Goal: Transaction & Acquisition: Subscribe to service/newsletter

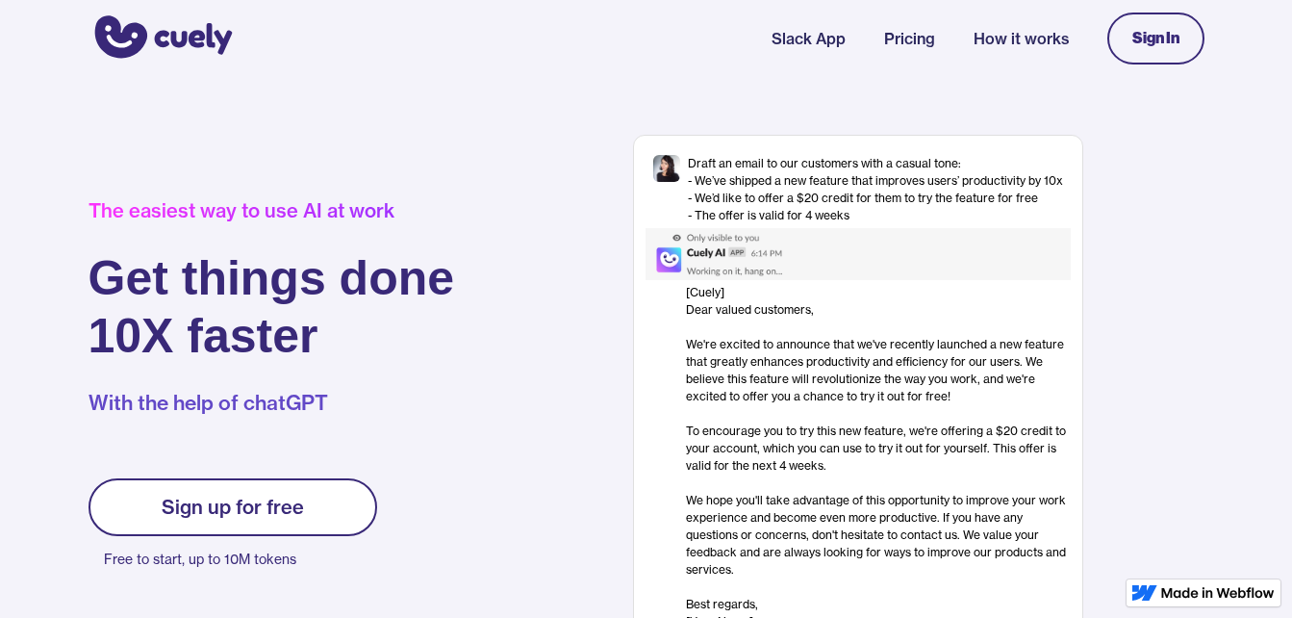
drag, startPoint x: 0, startPoint y: 0, endPoint x: 342, endPoint y: 500, distance: 605.8
click at [342, 500] on link "Sign up for free" at bounding box center [233, 507] width 289 height 58
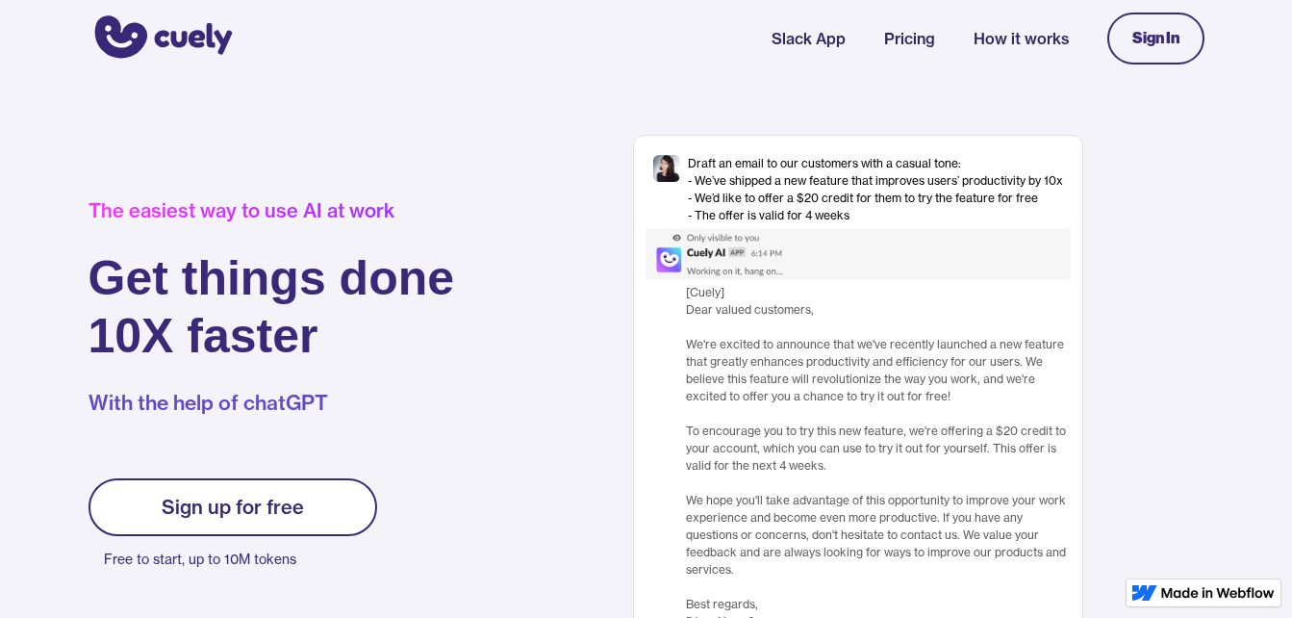
click at [750, 505] on div "[Cuely] Dear valued customers, ‍ We're excited to announce that we've recently …" at bounding box center [878, 457] width 385 height 346
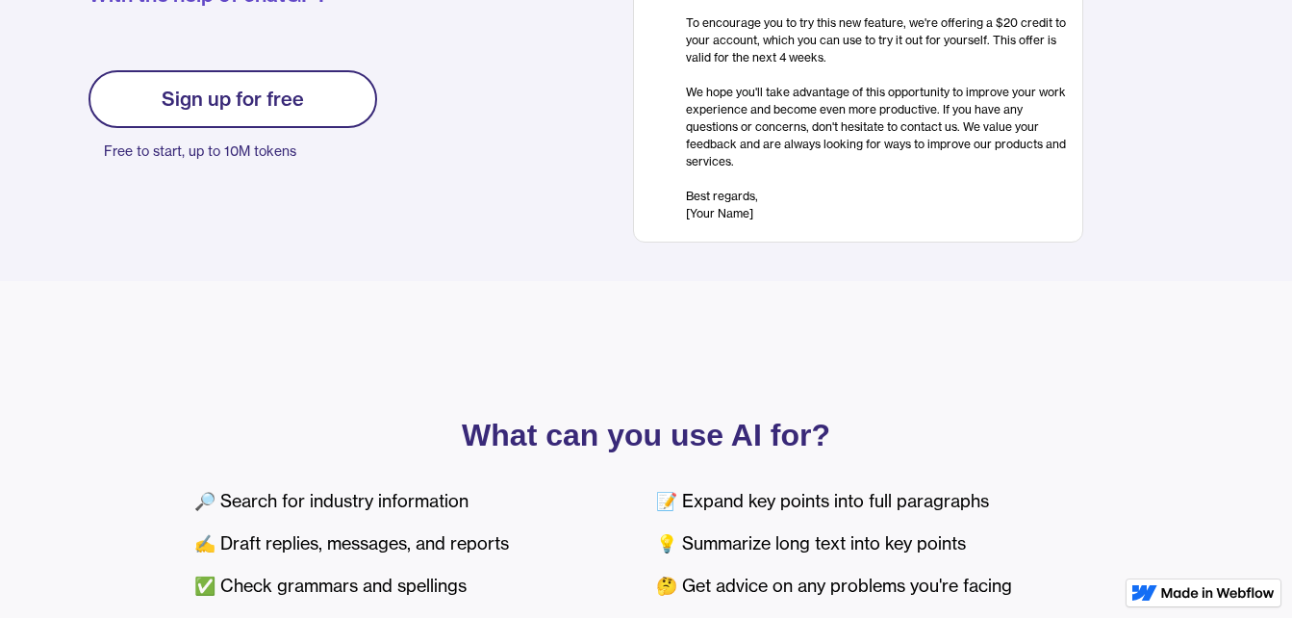
scroll to position [409, 0]
click at [294, 107] on div "Sign up for free" at bounding box center [233, 98] width 142 height 23
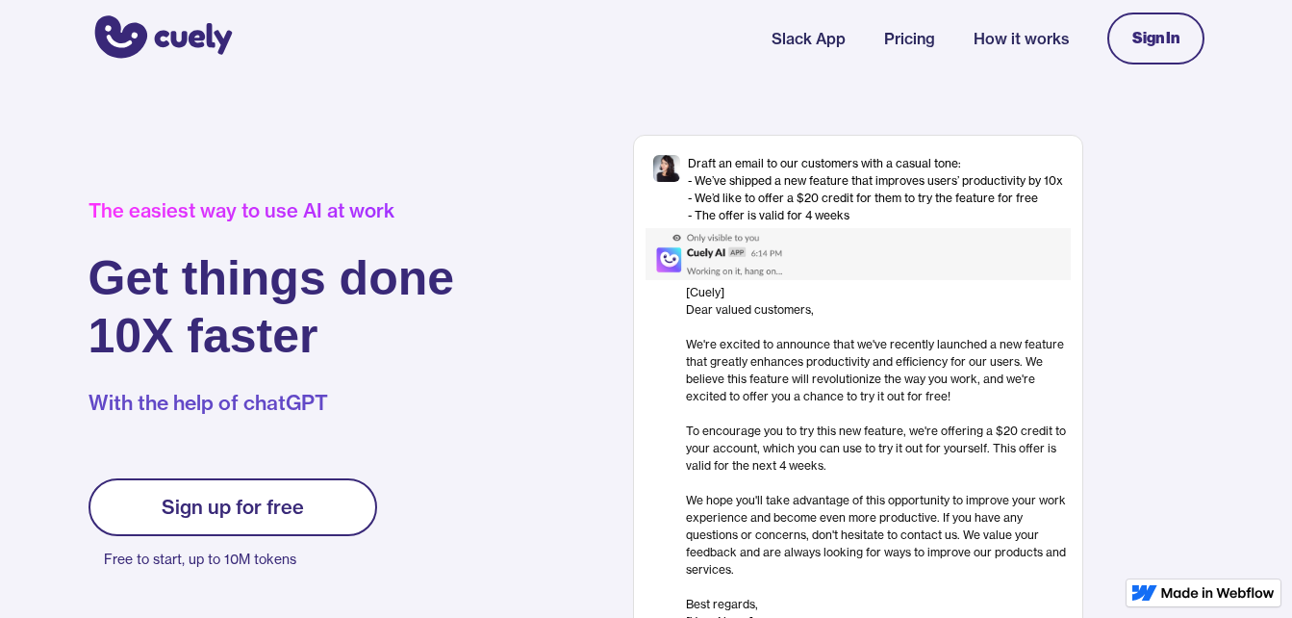
click at [1120, 27] on link "Sign In" at bounding box center [1155, 39] width 97 height 52
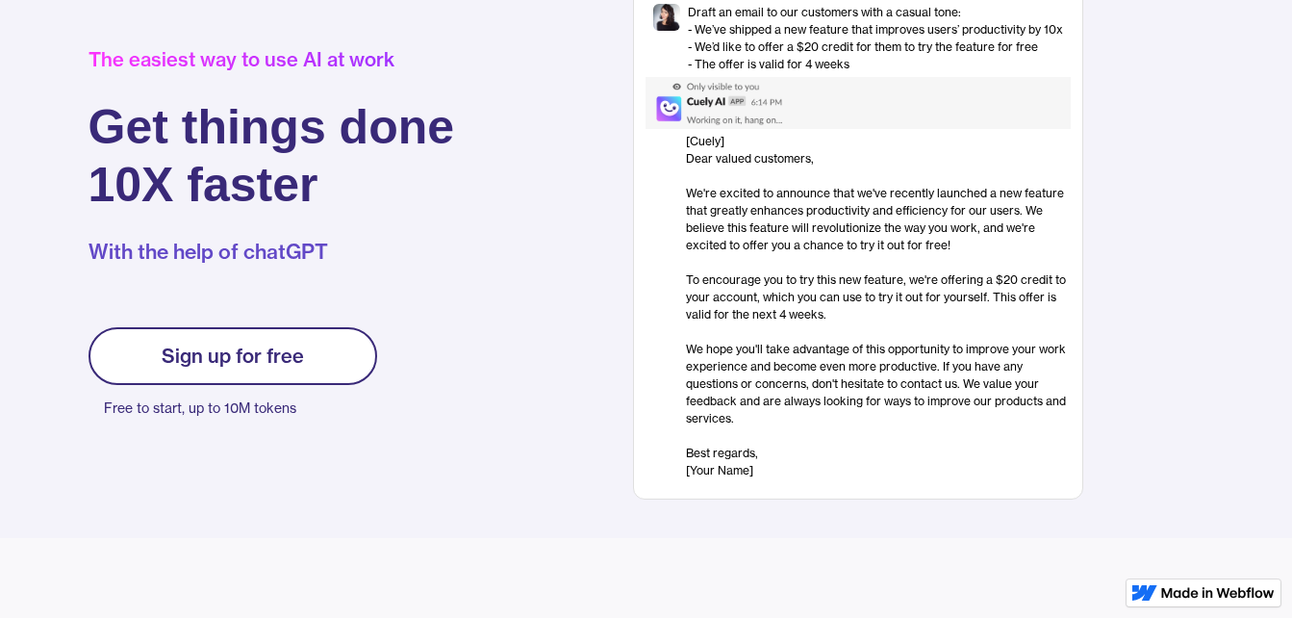
scroll to position [152, 0]
click at [714, 435] on div "[Cuely] Dear valued customers, ‍ We're excited to announce that we've recently …" at bounding box center [878, 305] width 385 height 346
click at [705, 128] on div "Draft an email to our customers with a casual tone: - We’ve shipped a new featu…" at bounding box center [858, 241] width 450 height 516
click at [692, 83] on img at bounding box center [741, 102] width 190 height 52
click at [702, 144] on div "[Cuely] Dear valued customers, ‍ We're excited to announce that we've recently …" at bounding box center [878, 305] width 385 height 346
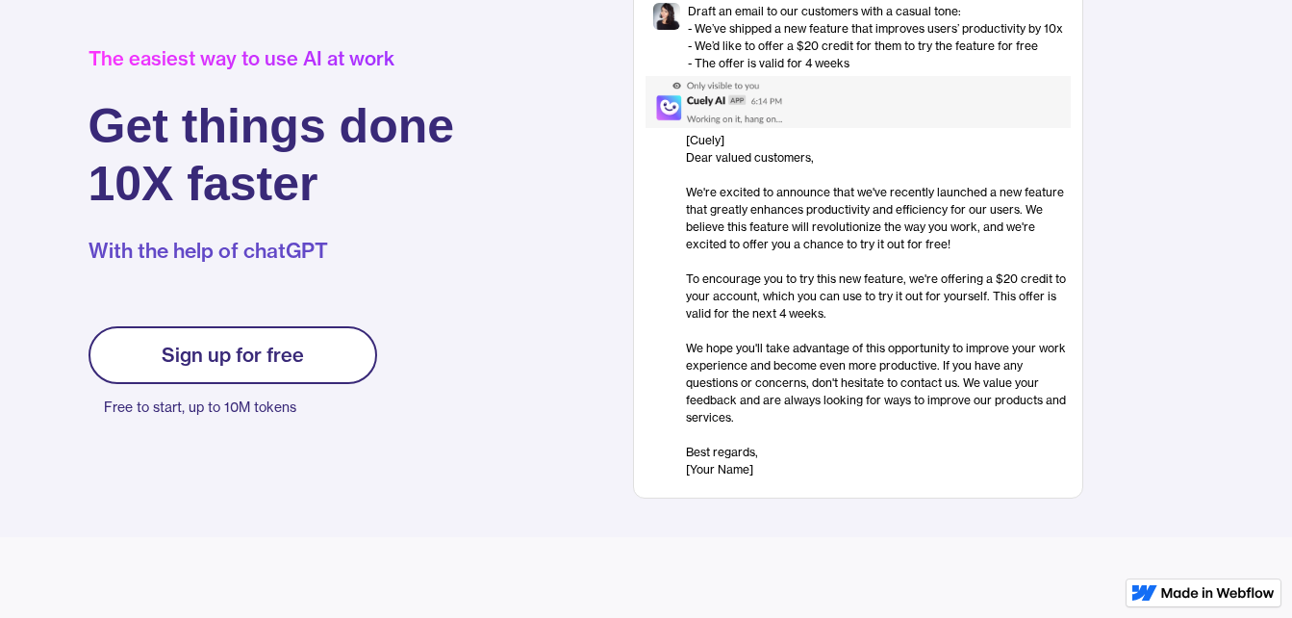
click at [696, 455] on div "[Cuely] Dear valued customers, ‍ We're excited to announce that we've recently …" at bounding box center [878, 305] width 385 height 346
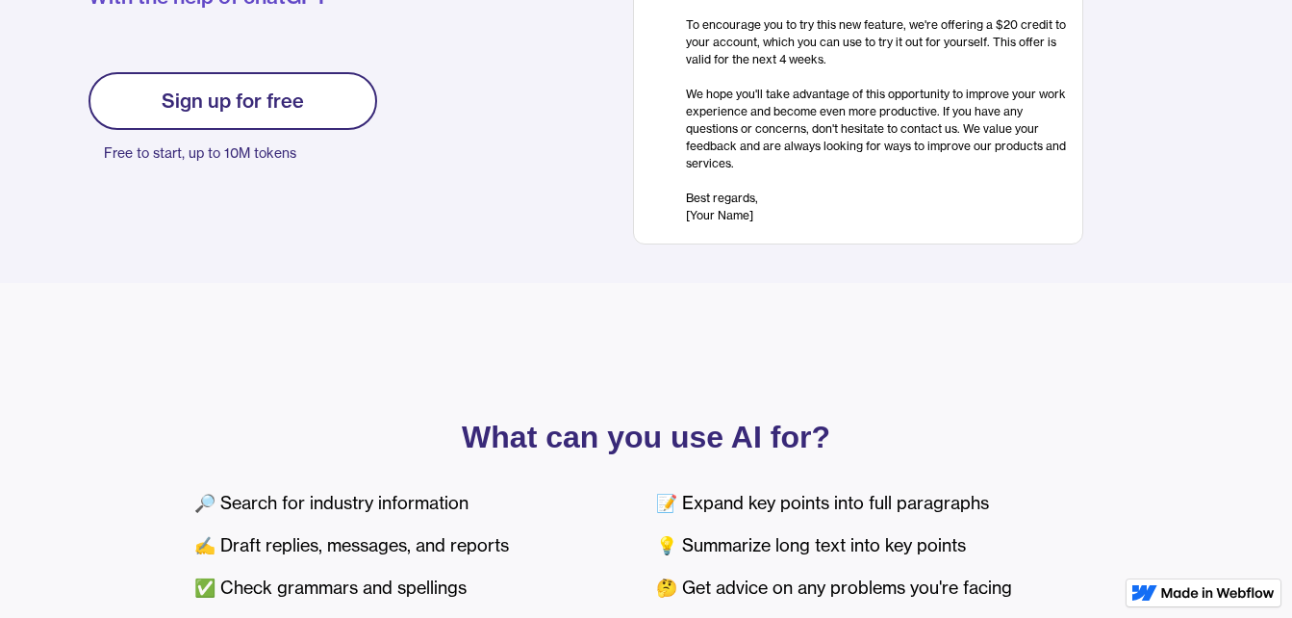
scroll to position [399, 0]
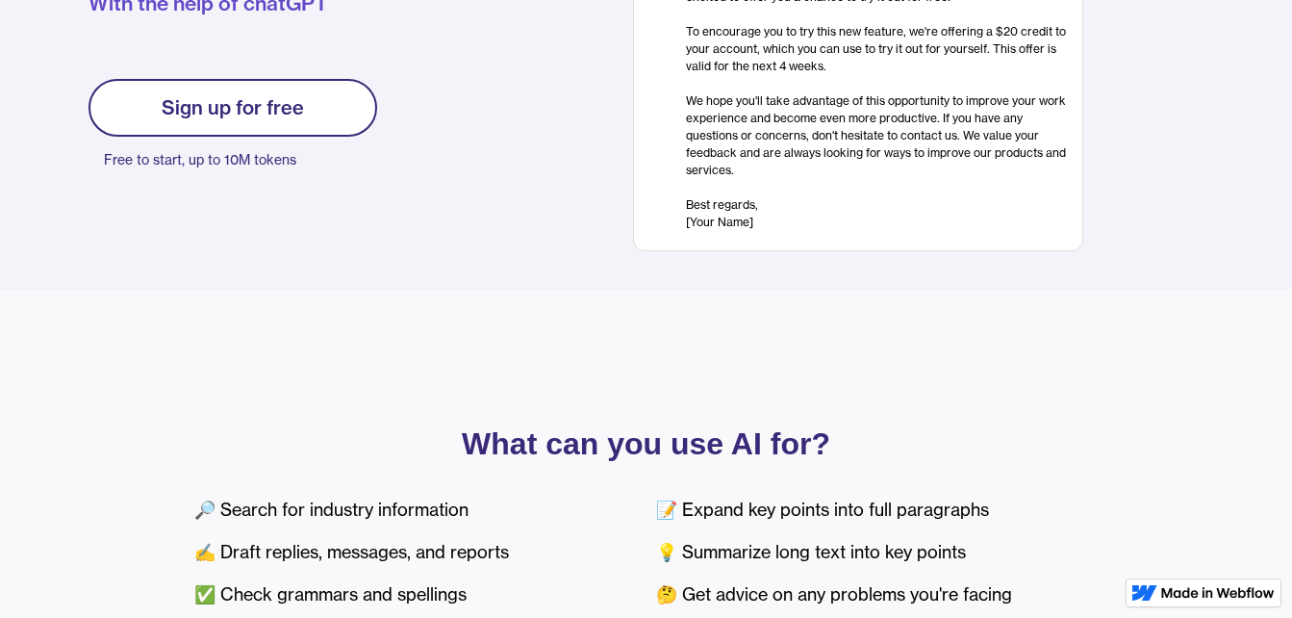
click at [306, 136] on link "Sign up for free" at bounding box center [233, 108] width 289 height 58
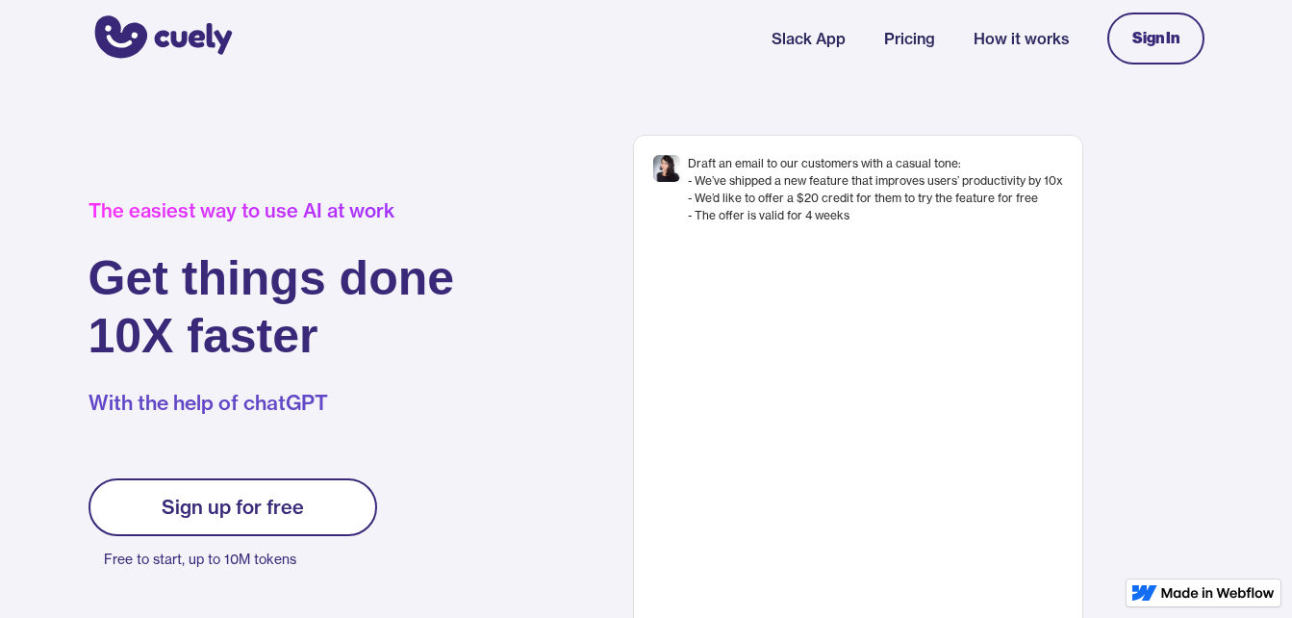
click at [244, 388] on p "With the help of chatGPT" at bounding box center [272, 402] width 367 height 29
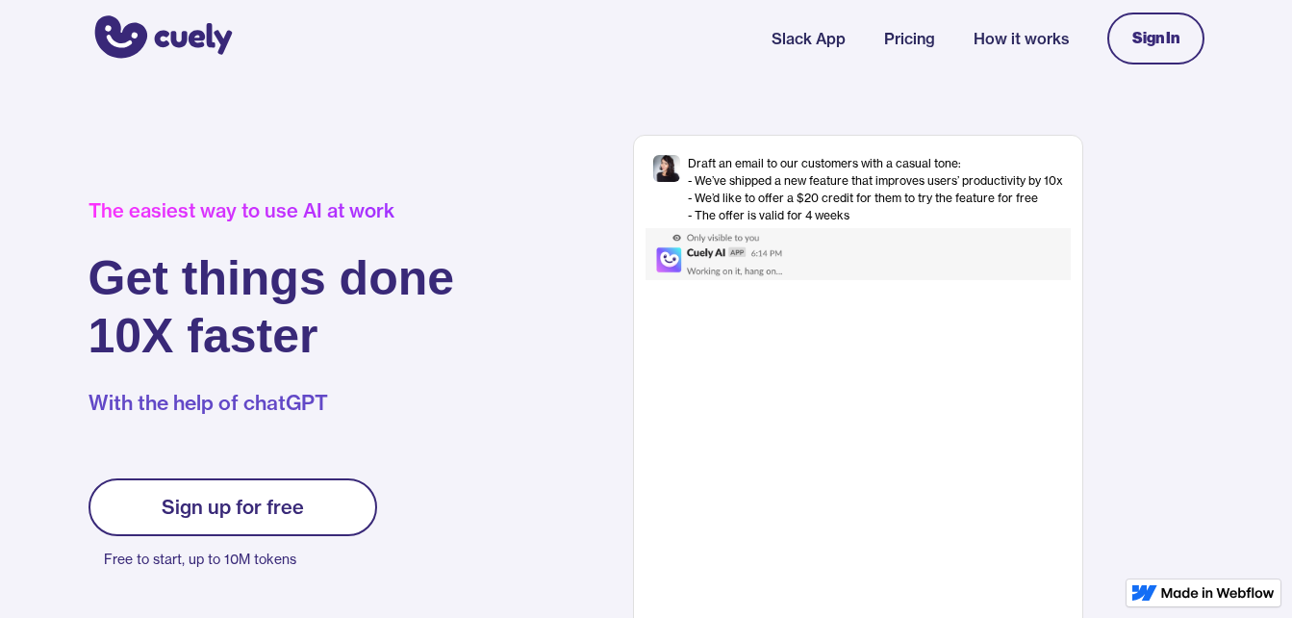
click at [228, 419] on div "The easiest way to use AI at work Get things done 10X faster With the help of c…" at bounding box center [301, 393] width 424 height 388
click at [238, 410] on p "With the help of chatGPT" at bounding box center [272, 402] width 367 height 29
